Goal: Ask a question

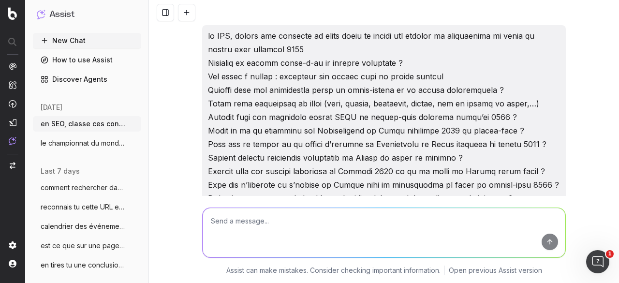
scroll to position [9501, 0]
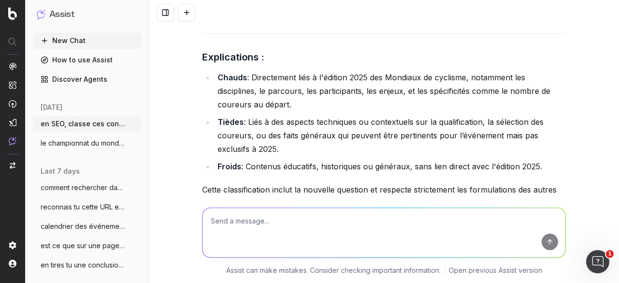
click at [251, 219] on textarea at bounding box center [384, 232] width 363 height 49
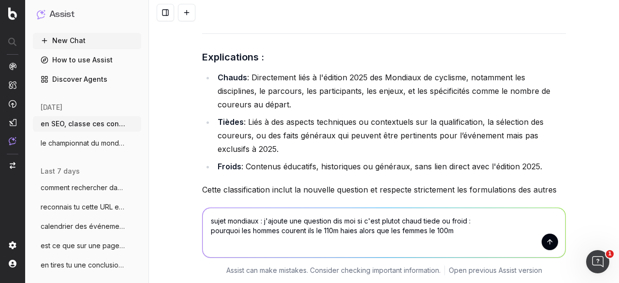
drag, startPoint x: 460, startPoint y: 237, endPoint x: 202, endPoint y: 231, distance: 258.0
click at [203, 231] on textarea "sujet mondiaux : j'ajoute une question dis moi si c'est plutot chaud tiede ou f…" at bounding box center [384, 232] width 363 height 49
click at [435, 241] on textarea "sujet mondiaux : j'ajoute une question dis moi si c'est plutot chaud tiede ou f…" at bounding box center [384, 232] width 363 height 49
drag, startPoint x: 456, startPoint y: 233, endPoint x: 205, endPoint y: 229, distance: 250.7
click at [205, 229] on textarea "sujet mondiaux : j'ajoute une question dis moi si c'est plutot chaud tiede ou f…" at bounding box center [384, 232] width 363 height 49
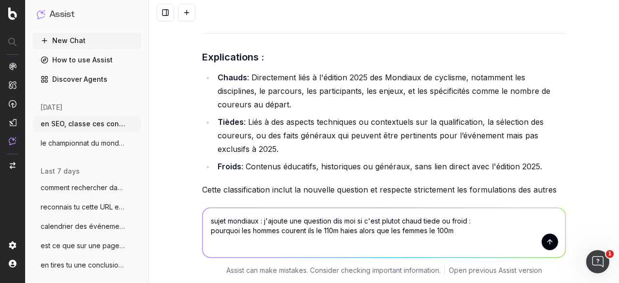
paste textarea "Pourquoi les hommes disputent le 110 m haies et non pas le 100"
type textarea "sujet mondiaux : j'ajoute une question dis moi si c'est plutot chaud tiede ou f…"
click at [256, 220] on textarea "sujet mondiaux : j'ajoute une question dis moi si c'est plutot chaud tiede ou f…" at bounding box center [384, 232] width 363 height 49
drag, startPoint x: 423, startPoint y: 230, endPoint x: 200, endPoint y: 224, distance: 222.7
click at [203, 224] on textarea "sujet mondiaux : j'ajoute une question dis moi si c'est plutot chaud tiede ou f…" at bounding box center [384, 232] width 363 height 49
